Goal: Information Seeking & Learning: Learn about a topic

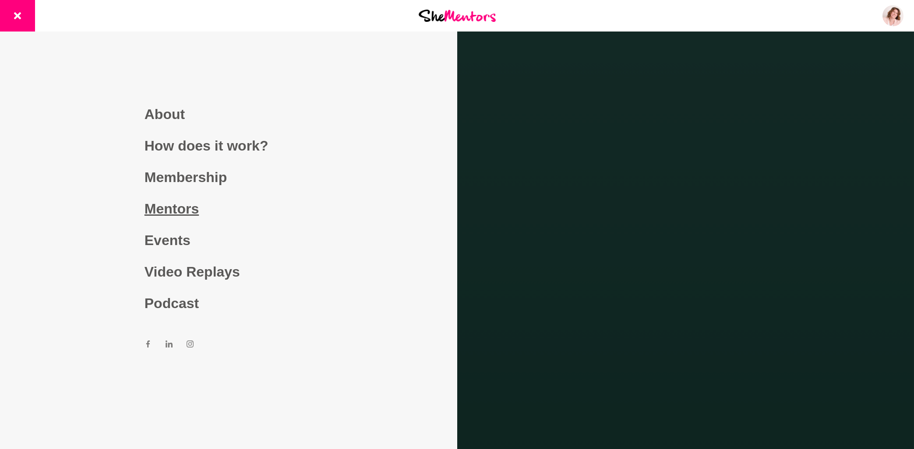
click at [178, 210] on link "Mentors" at bounding box center [228, 209] width 168 height 32
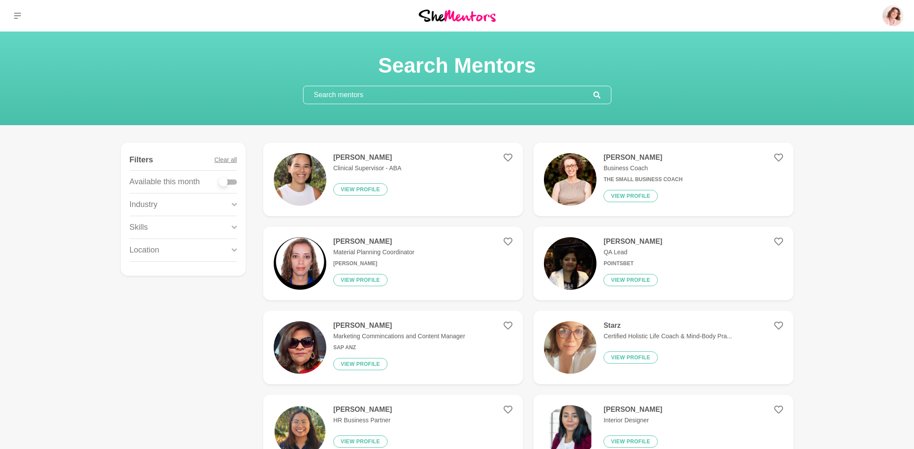
click at [440, 95] on input "text" at bounding box center [448, 95] width 290 height 18
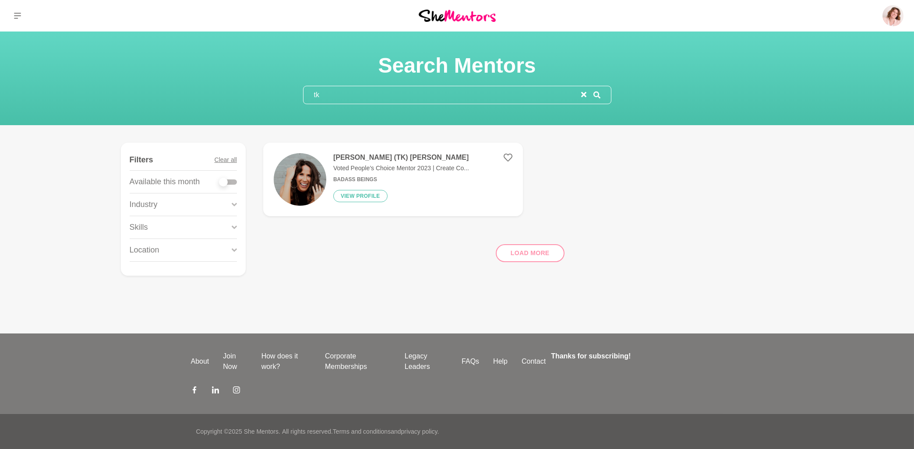
type input "tk"
click at [384, 158] on h4 "[PERSON_NAME] (TK) [PERSON_NAME]" at bounding box center [401, 157] width 136 height 9
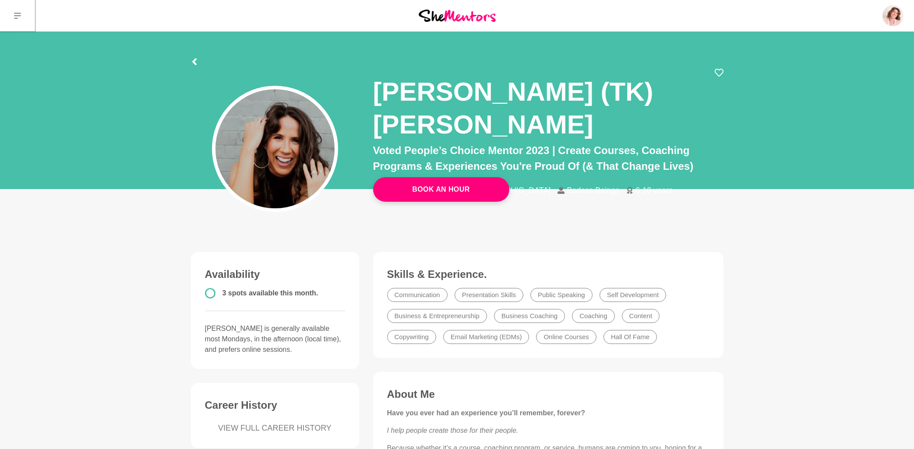
click at [17, 15] on icon at bounding box center [17, 15] width 7 height 7
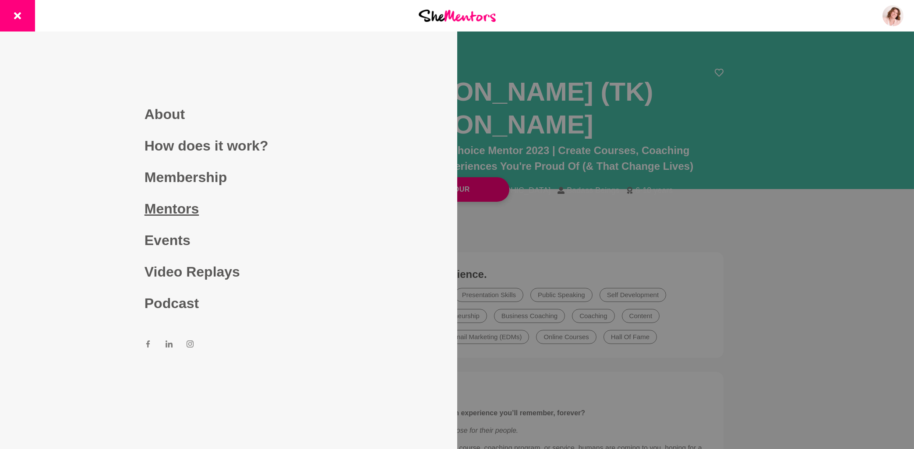
click at [175, 210] on link "Mentors" at bounding box center [228, 209] width 168 height 32
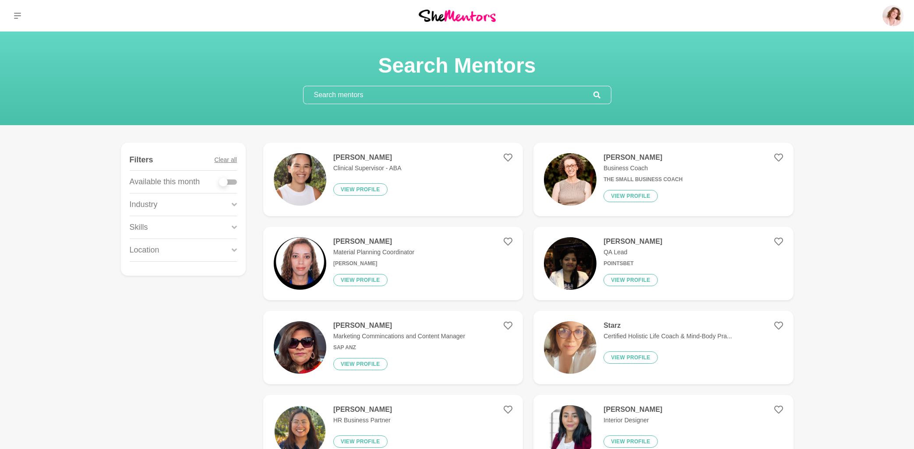
click at [325, 89] on input "text" at bounding box center [448, 95] width 290 height 18
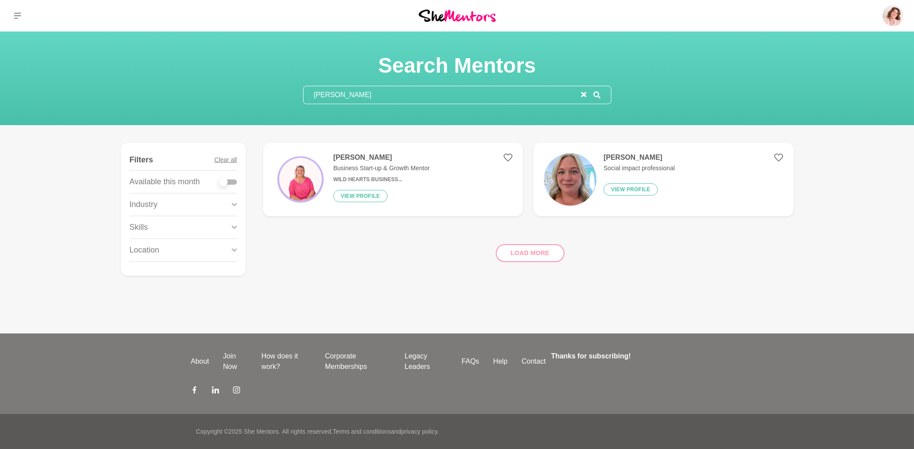
type input "[PERSON_NAME]"
click at [360, 159] on h4 "[PERSON_NAME]" at bounding box center [381, 157] width 96 height 9
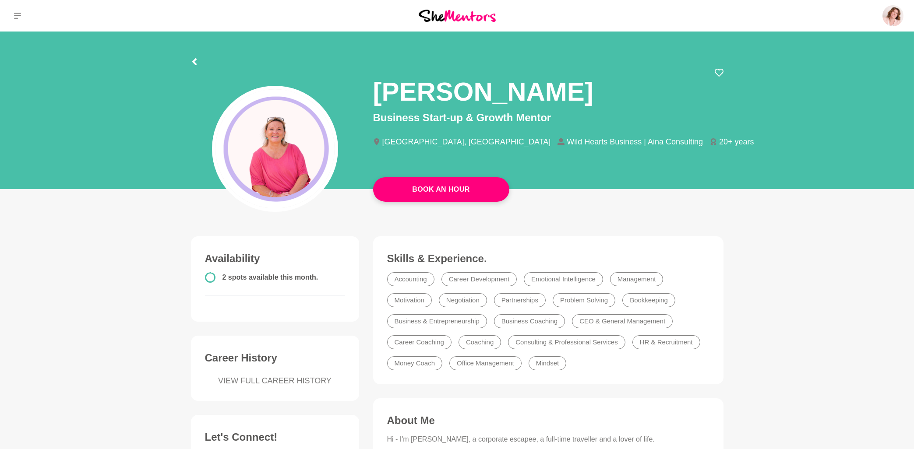
drag, startPoint x: 590, startPoint y: 91, endPoint x: 369, endPoint y: 102, distance: 221.3
click at [369, 102] on div "[PERSON_NAME] Business Start-up & Growth Mentor [GEOGRAPHIC_DATA], [GEOGRAPHIC_…" at bounding box center [548, 114] width 364 height 93
copy h1 "[PERSON_NAME]"
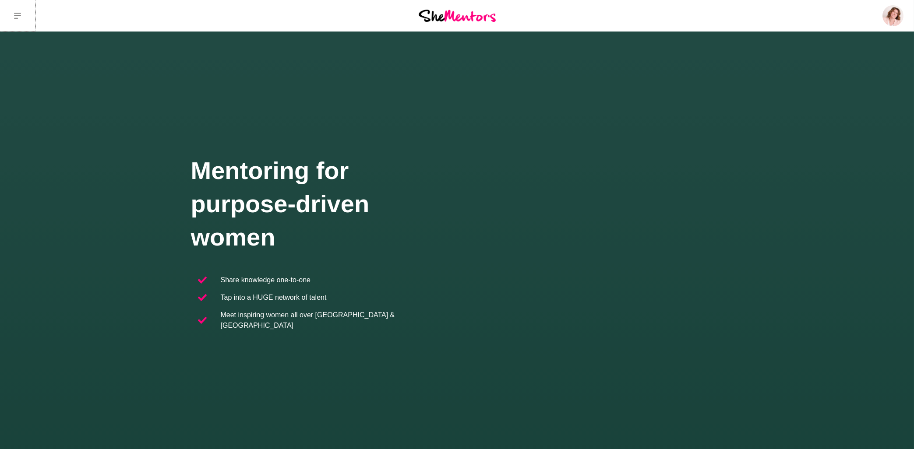
click at [19, 18] on icon at bounding box center [17, 15] width 7 height 7
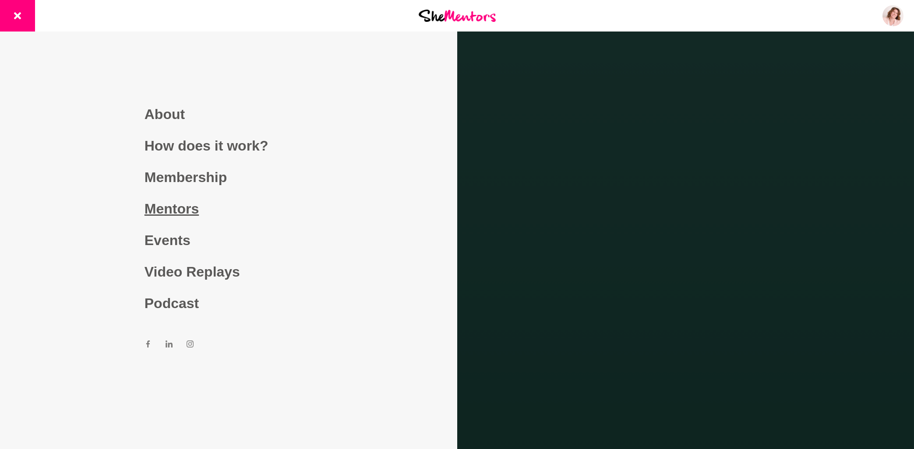
click at [191, 210] on link "Mentors" at bounding box center [228, 209] width 168 height 32
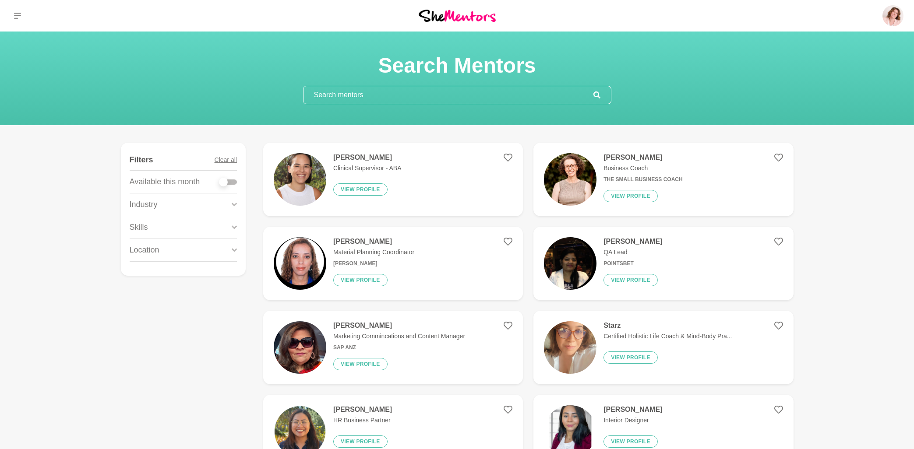
click at [373, 96] on input "text" at bounding box center [448, 95] width 290 height 18
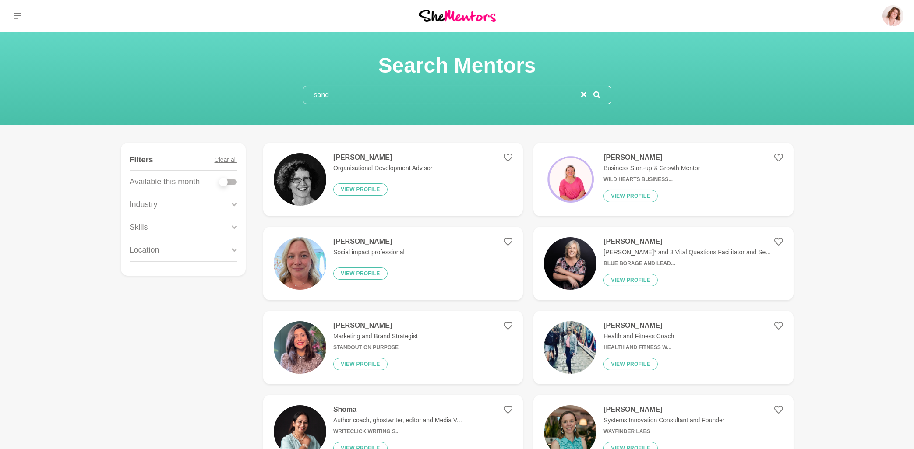
type input "sand"
click at [632, 155] on h4 "[PERSON_NAME]" at bounding box center [651, 157] width 96 height 9
